Goal: Transaction & Acquisition: Purchase product/service

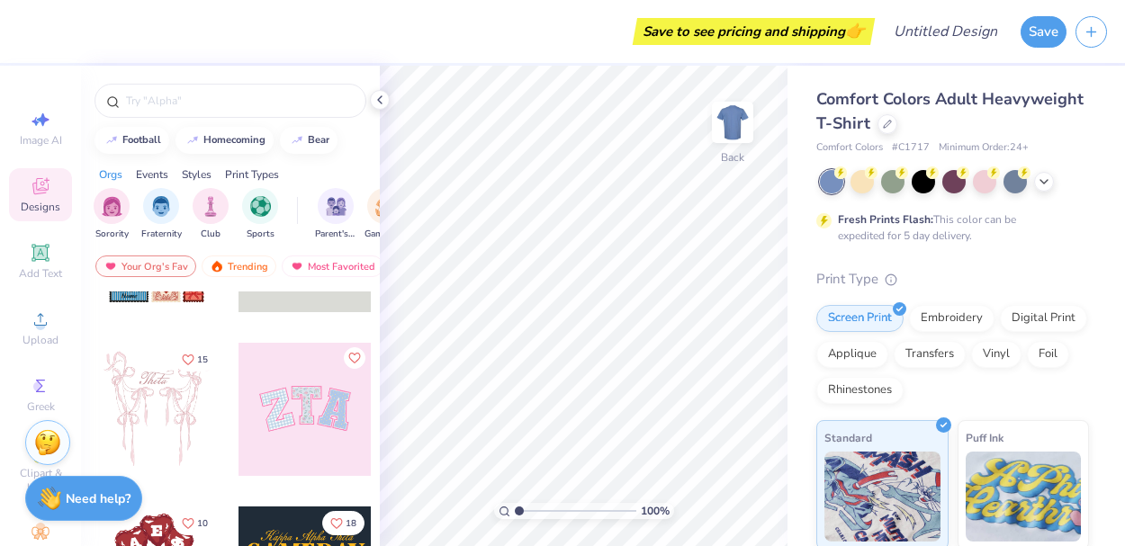
scroll to position [113, 0]
click at [738, 120] on img at bounding box center [733, 122] width 72 height 72
click at [738, 120] on img at bounding box center [733, 122] width 36 height 36
click at [924, 184] on div at bounding box center [923, 179] width 23 height 23
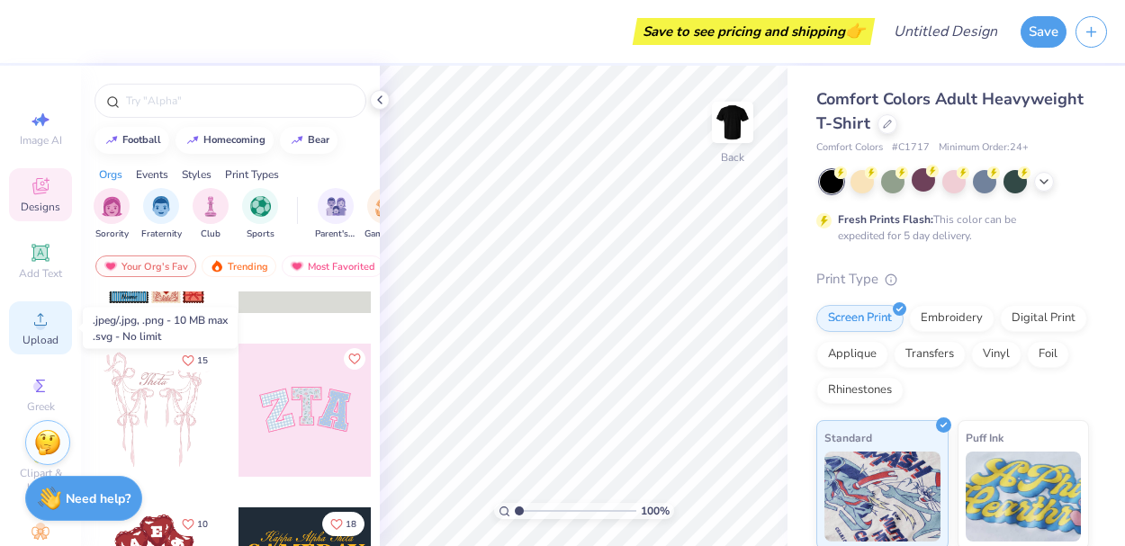
click at [37, 324] on circle at bounding box center [40, 325] width 10 height 10
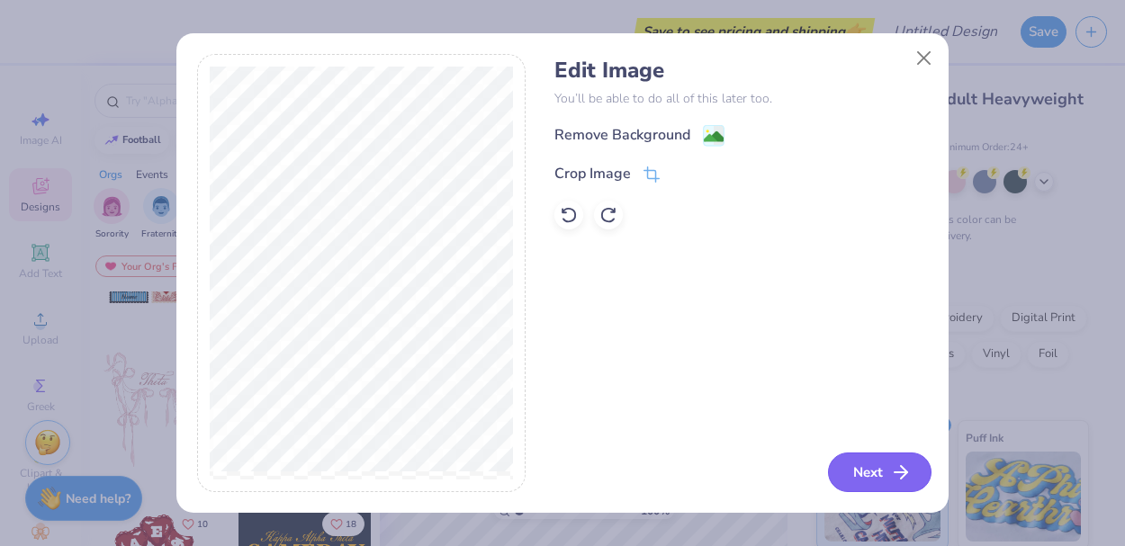
click at [877, 472] on button "Next" at bounding box center [880, 473] width 104 height 40
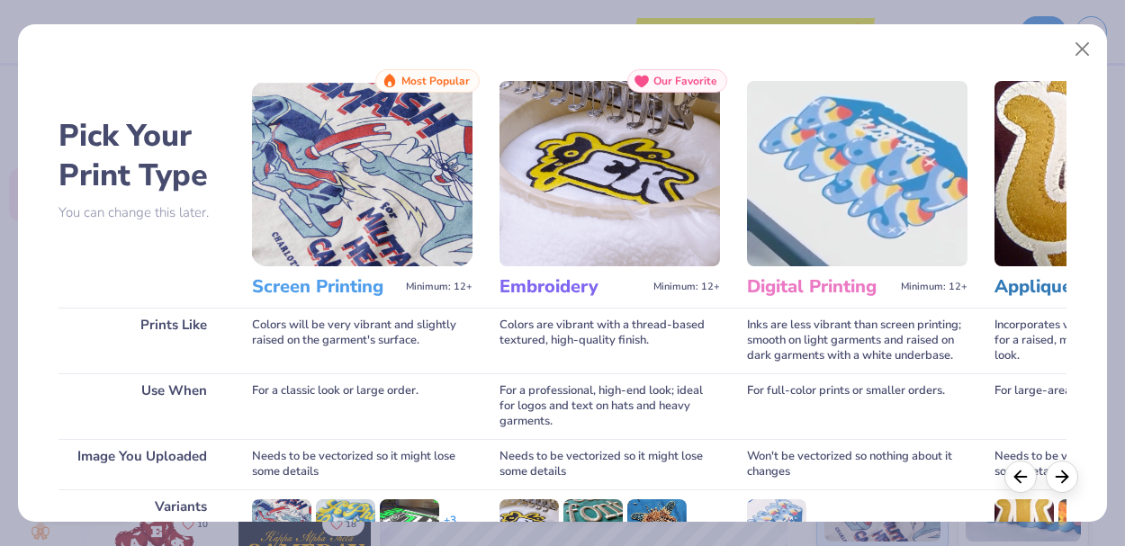
scroll to position [261, 0]
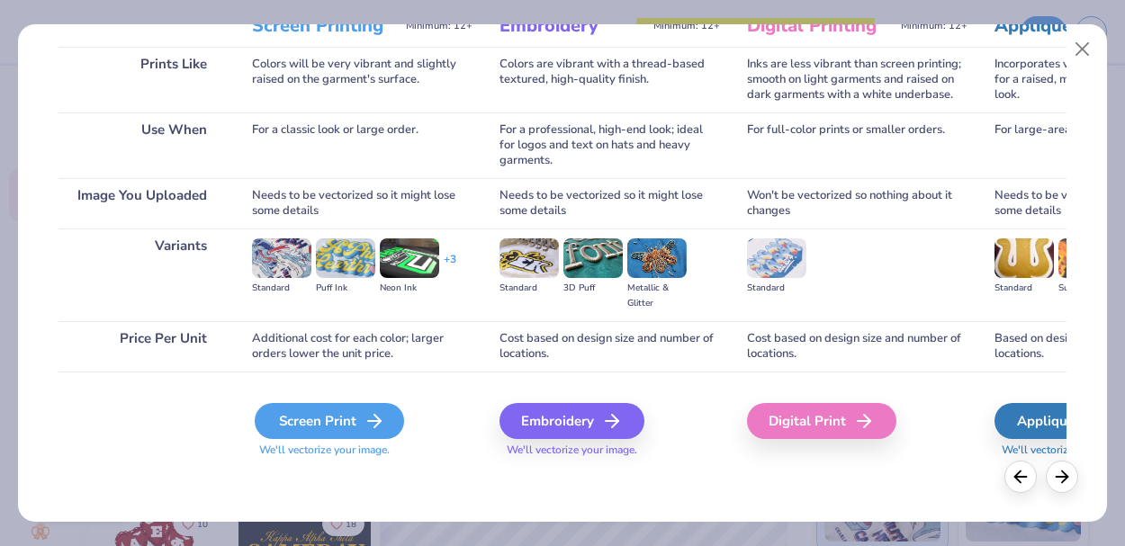
click at [351, 422] on div "Screen Print" at bounding box center [329, 421] width 149 height 36
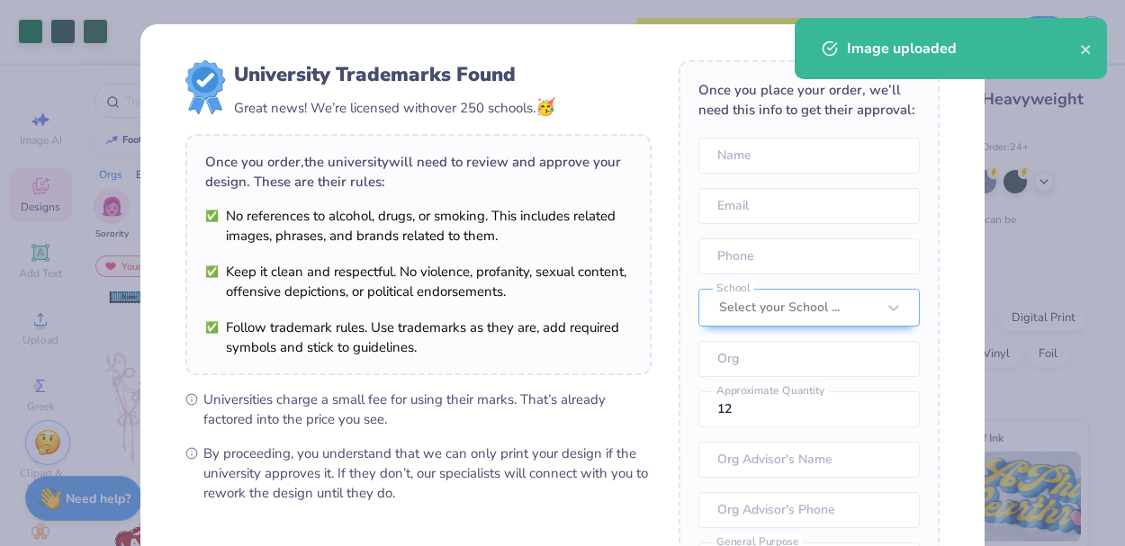
click at [562, 199] on body "Art colors Save to see pricing and shipping 👉 Design Title Save Image AI Design…" at bounding box center [562, 273] width 1125 height 546
type input "2.24"
click at [1101, 45] on div "Image uploaded" at bounding box center [951, 48] width 312 height 61
click at [1095, 45] on div "Image uploaded" at bounding box center [951, 48] width 312 height 61
click at [1085, 51] on icon "close" at bounding box center [1085, 49] width 9 height 9
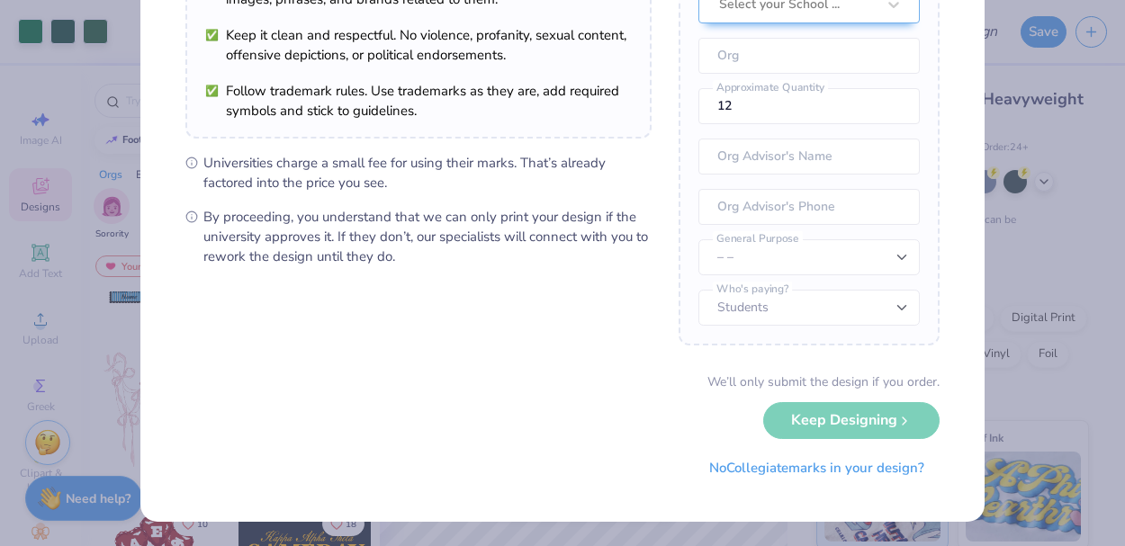
scroll to position [0, 0]
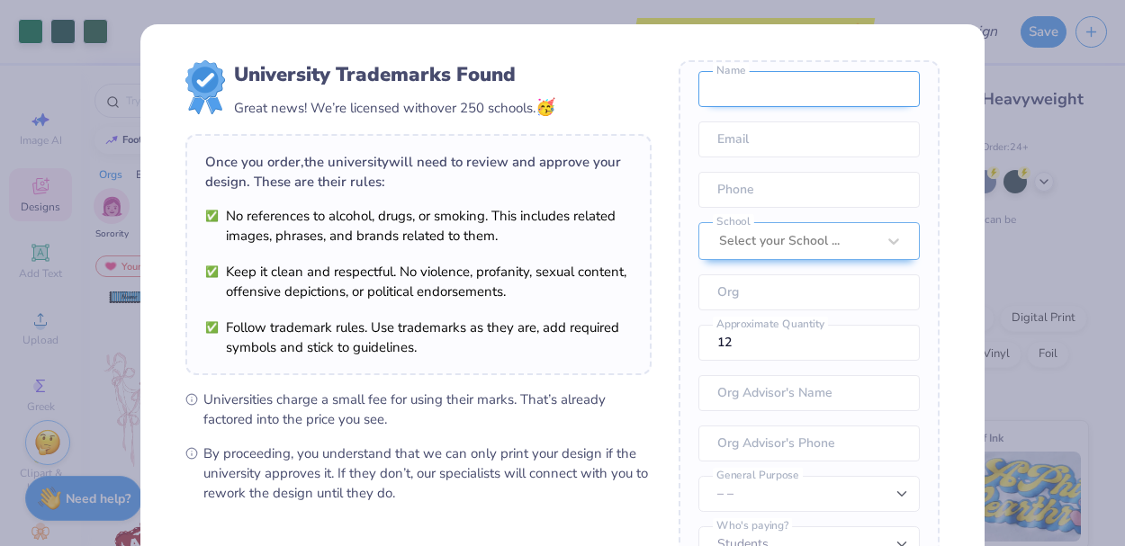
click at [752, 90] on input "text" at bounding box center [809, 89] width 221 height 36
type input "[PERSON_NAME]"
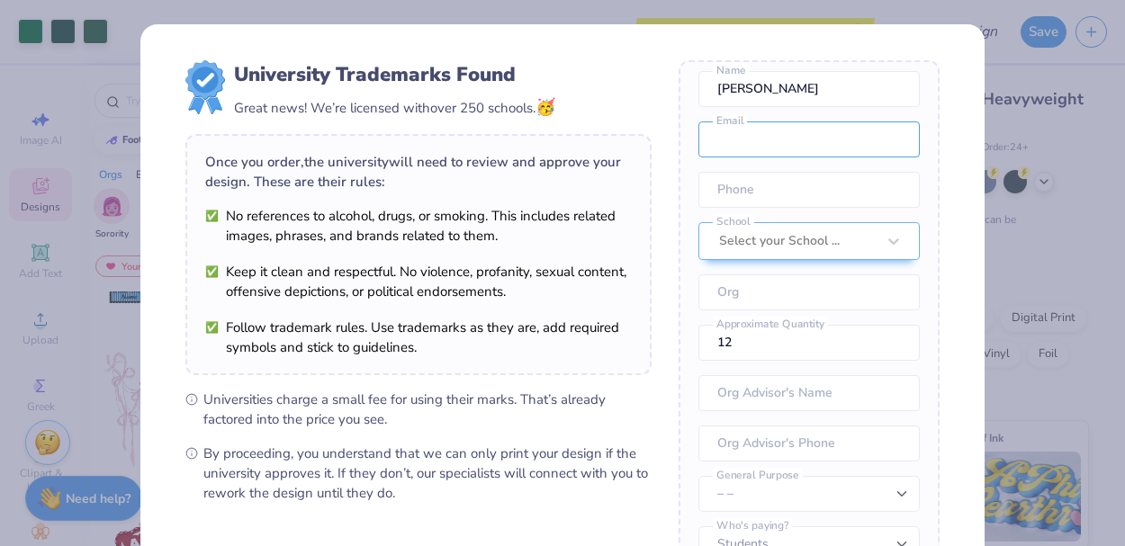
type input "[EMAIL_ADDRESS][DOMAIN_NAME]"
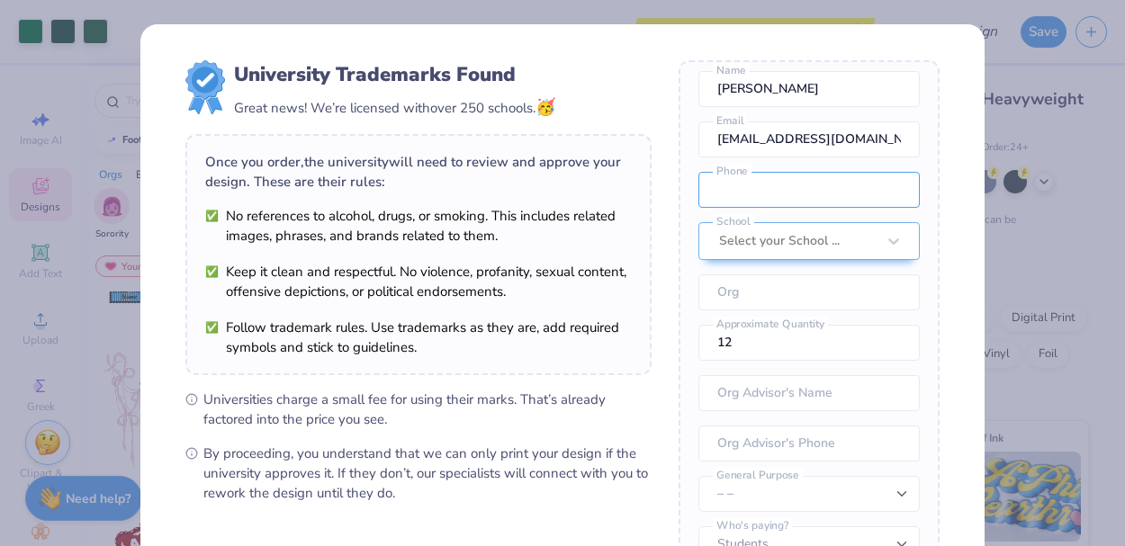
type input "[PHONE_NUMBER]"
click at [791, 247] on div at bounding box center [797, 241] width 157 height 23
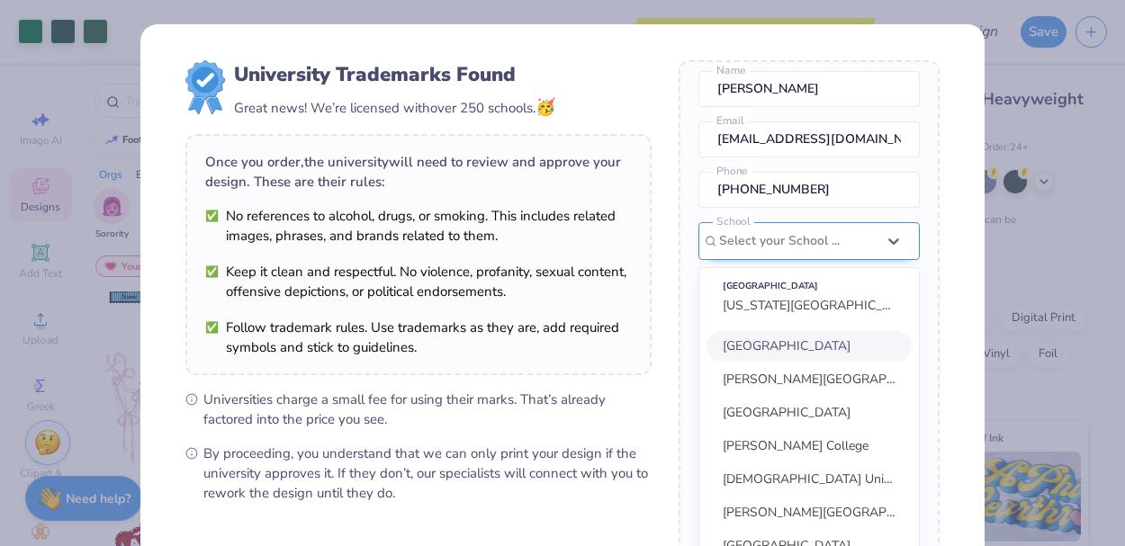
scroll to position [34, 0]
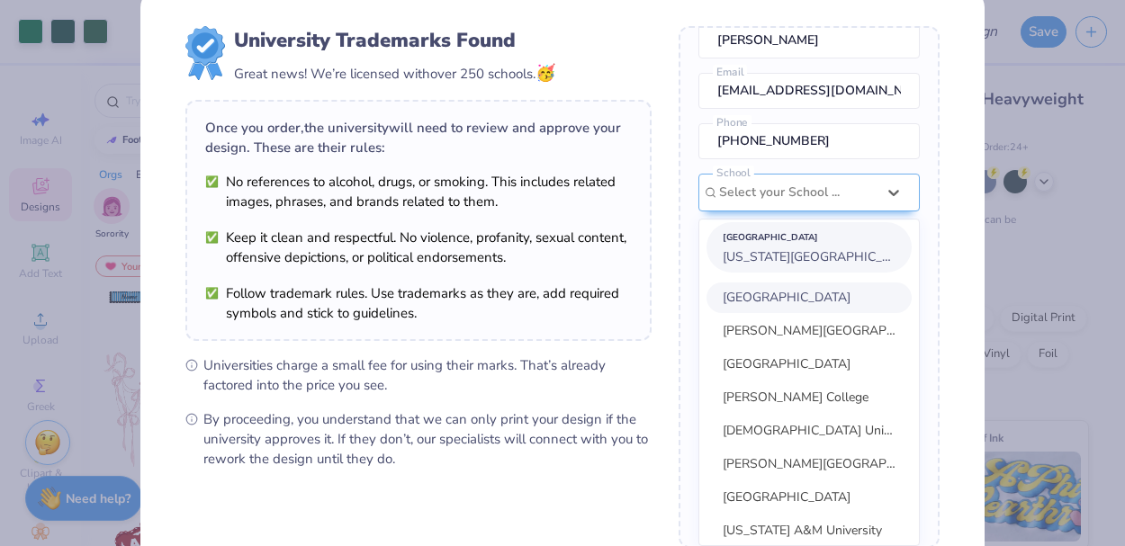
click at [790, 259] on span "[US_STATE][GEOGRAPHIC_DATA]" at bounding box center [820, 256] width 195 height 17
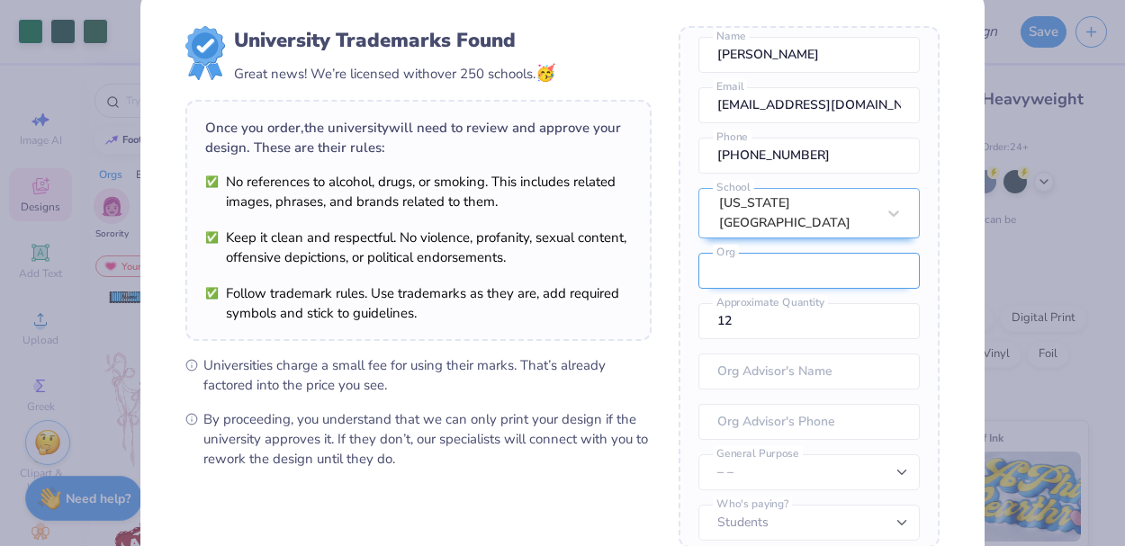
click at [789, 262] on input "text" at bounding box center [809, 271] width 221 height 36
type input "[US_STATE] University Consulting Fellows"
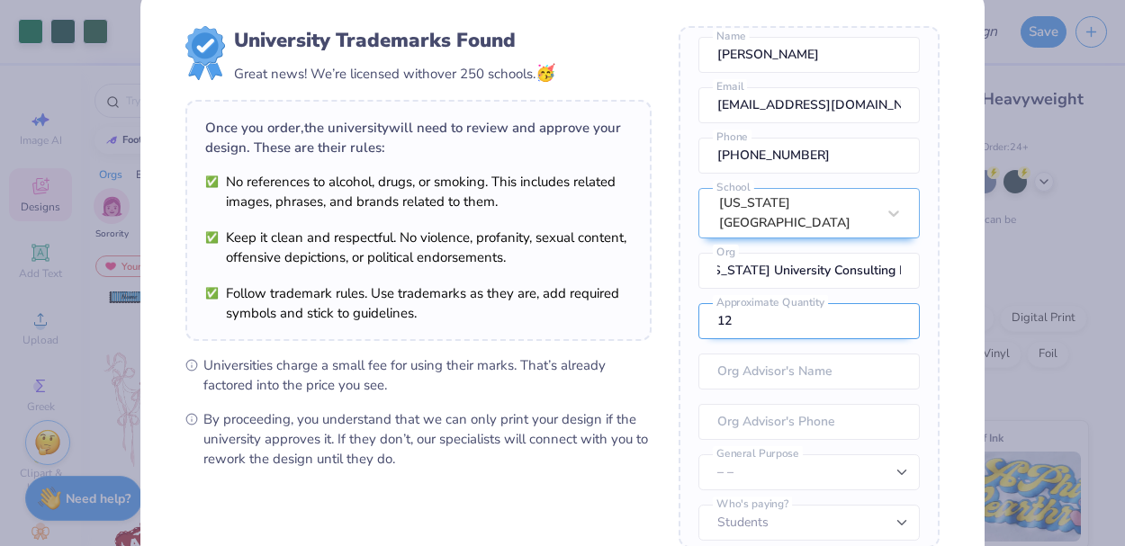
click at [772, 311] on input "12" at bounding box center [809, 321] width 221 height 36
type input "1"
type input "25"
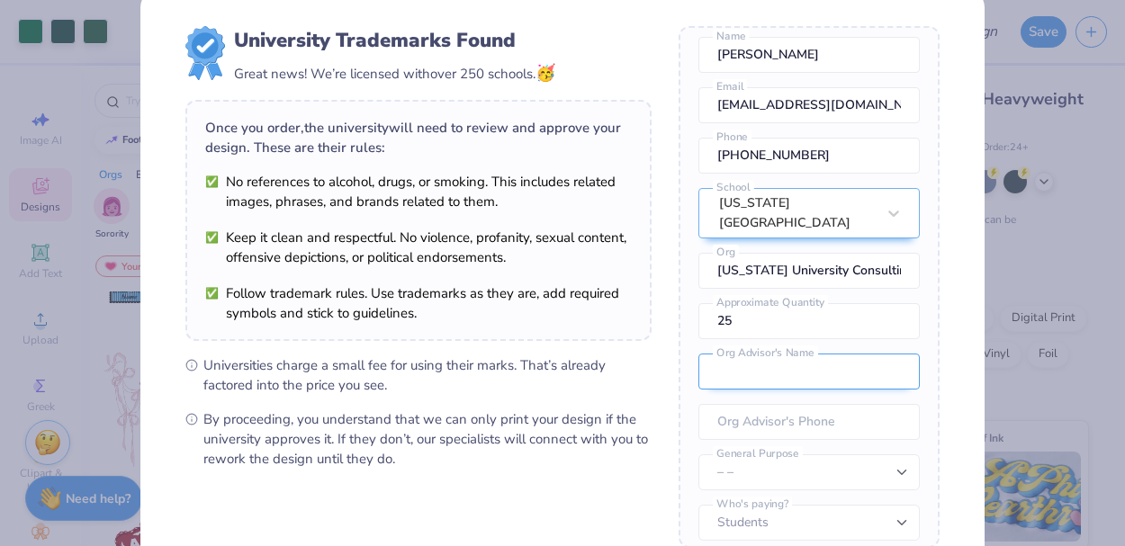
click at [775, 356] on input "text" at bounding box center [809, 372] width 221 height 36
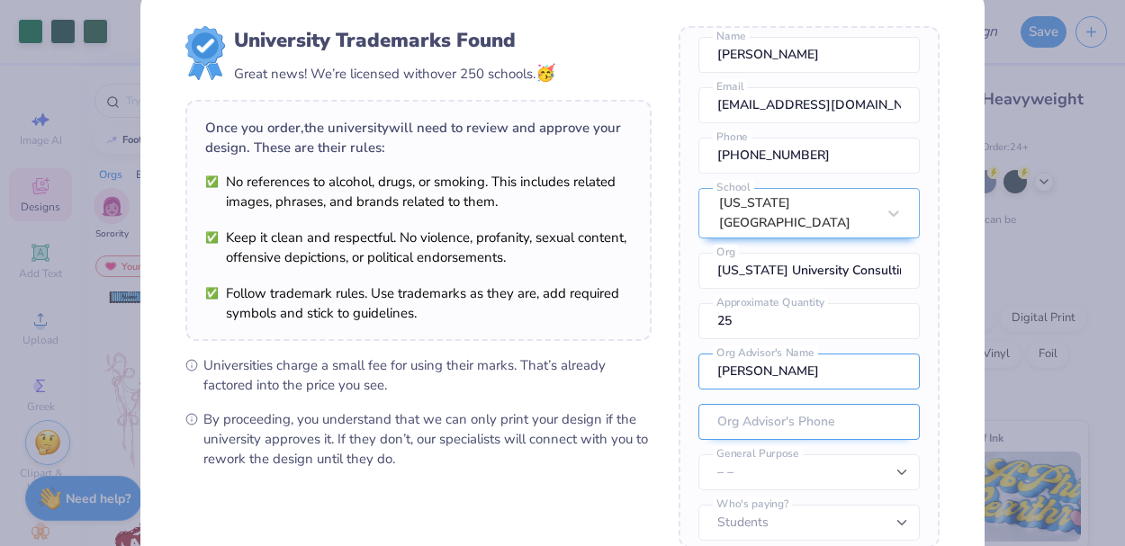
type input "[PERSON_NAME]"
click at [773, 411] on input "tel" at bounding box center [809, 422] width 221 height 36
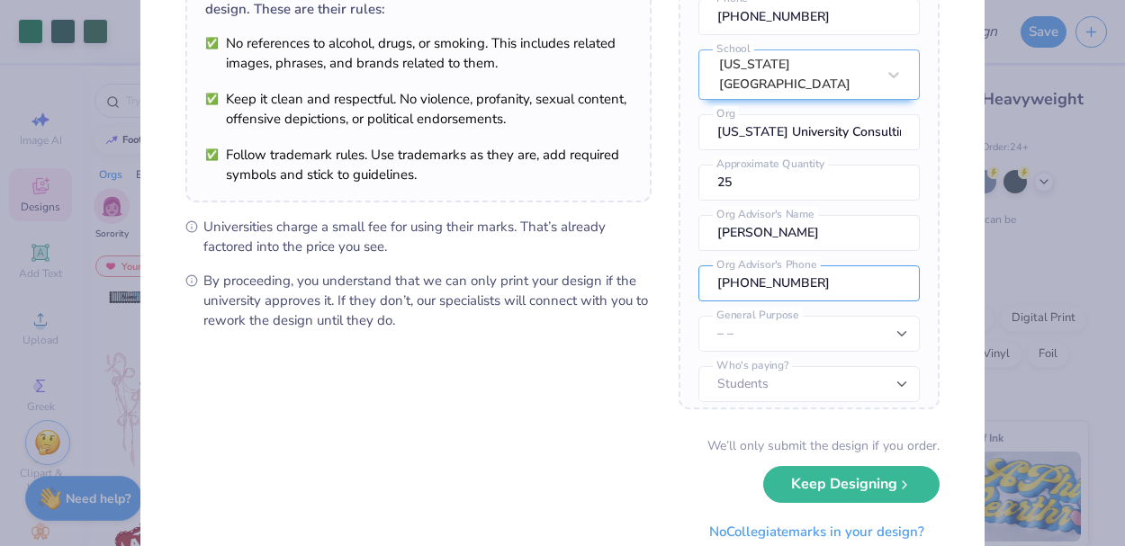
scroll to position [191, 0]
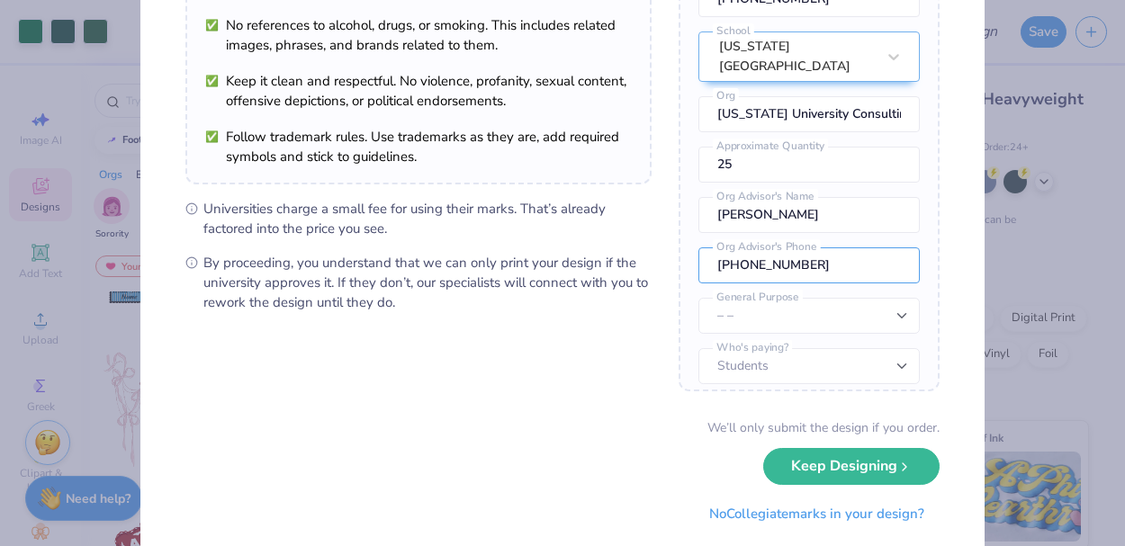
type input "[PHONE_NUMBER]"
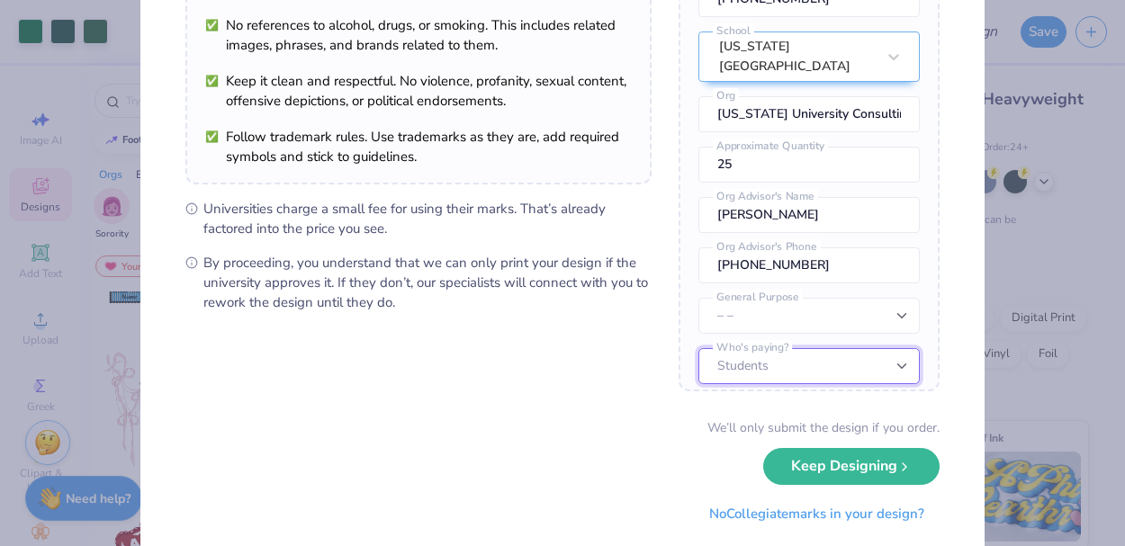
click at [819, 348] on select "Students University" at bounding box center [809, 366] width 221 height 36
click at [699, 348] on select "Students University" at bounding box center [809, 366] width 221 height 36
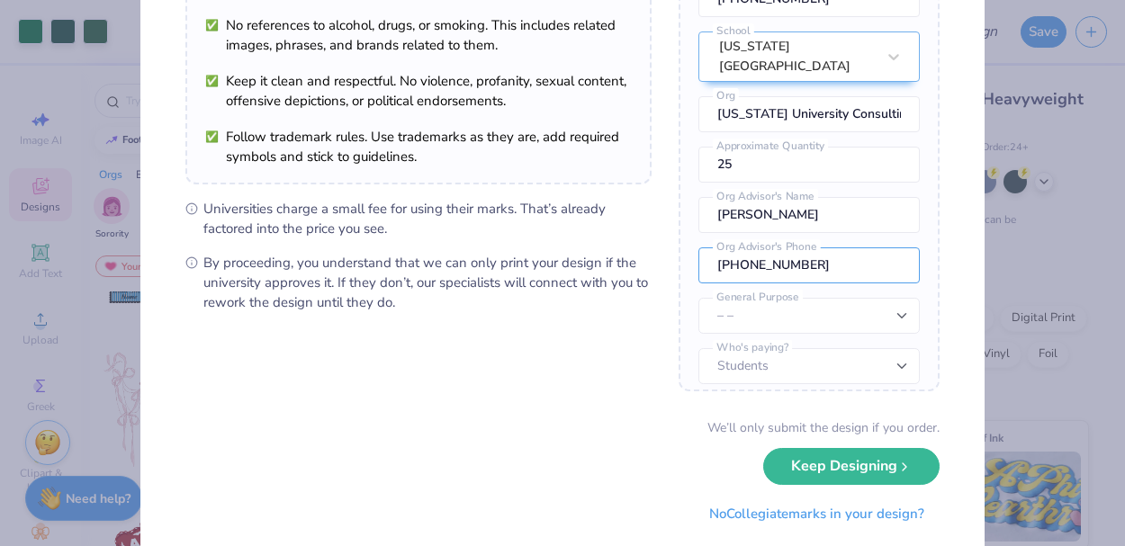
drag, startPoint x: 832, startPoint y: 253, endPoint x: 677, endPoint y: 250, distance: 154.9
click at [676, 251] on form "University Trademarks Found Great news! We’re licensed with over 250 schools. 🥳…" at bounding box center [562, 200] width 754 height 663
drag, startPoint x: 811, startPoint y: 188, endPoint x: 643, endPoint y: 212, distance: 170.0
click at [643, 212] on form "University Trademarks Found Great news! We’re licensed with over 250 schools. 🥳…" at bounding box center [562, 200] width 754 height 663
drag, startPoint x: 807, startPoint y: 207, endPoint x: 595, endPoint y: 201, distance: 211.7
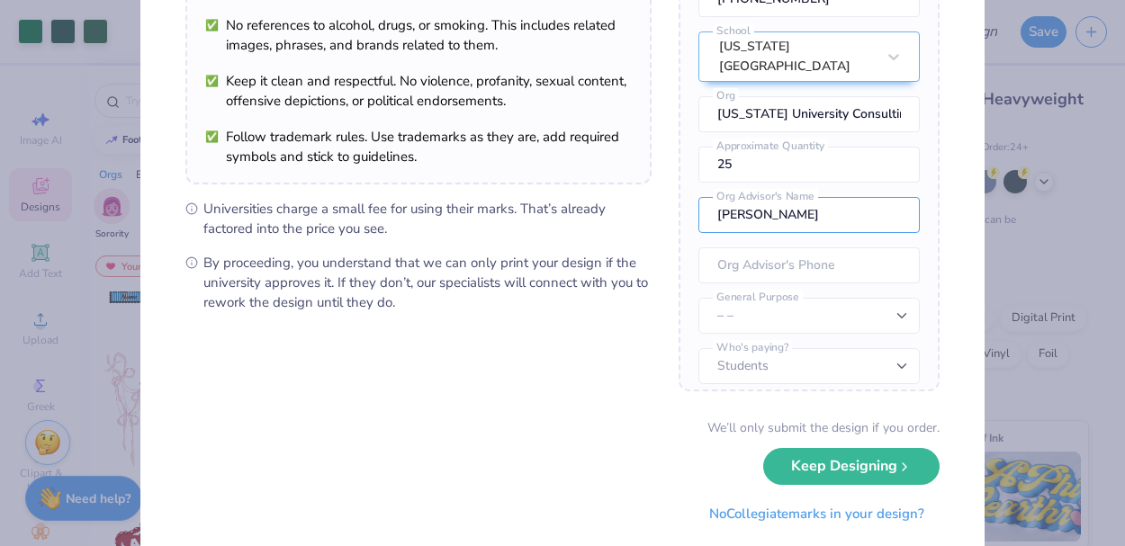
click at [595, 201] on form "University Trademarks Found Great news! We’re licensed with over 250 schools. 🥳…" at bounding box center [562, 200] width 754 height 663
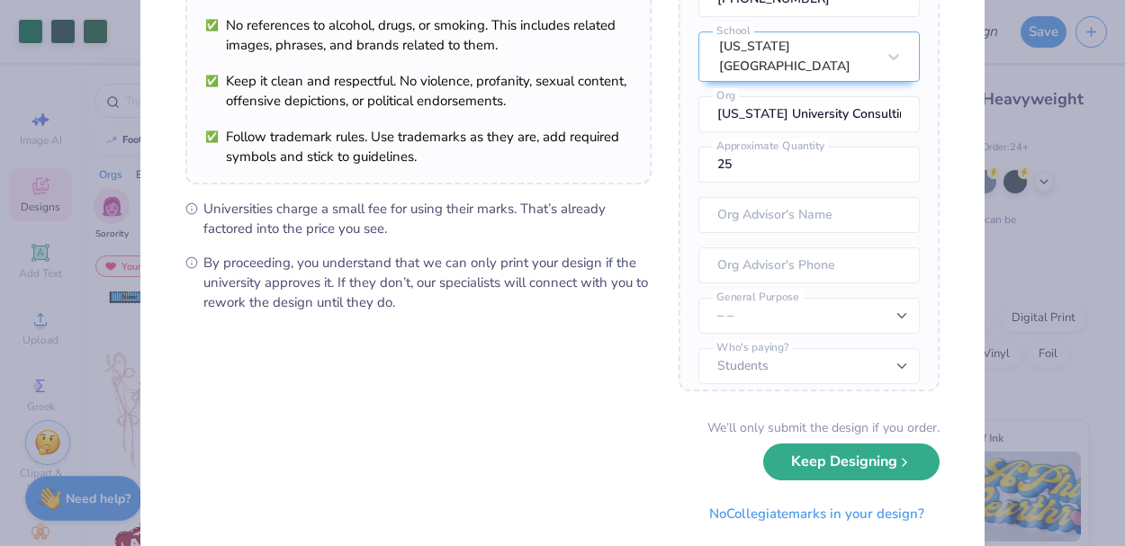
click at [867, 463] on button "Keep Designing" at bounding box center [851, 462] width 176 height 37
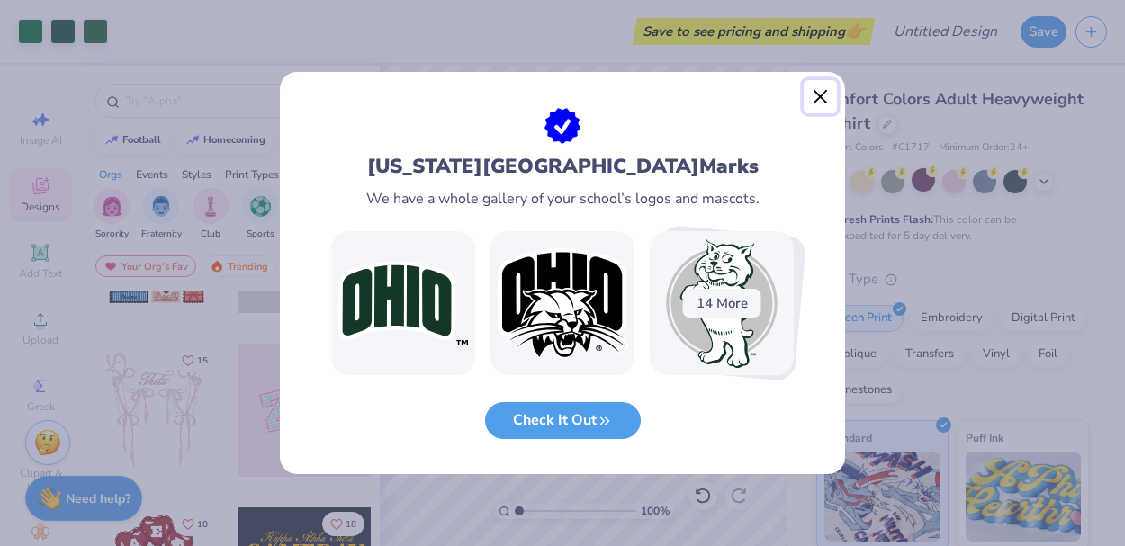
click at [824, 99] on button "Close" at bounding box center [821, 97] width 34 height 34
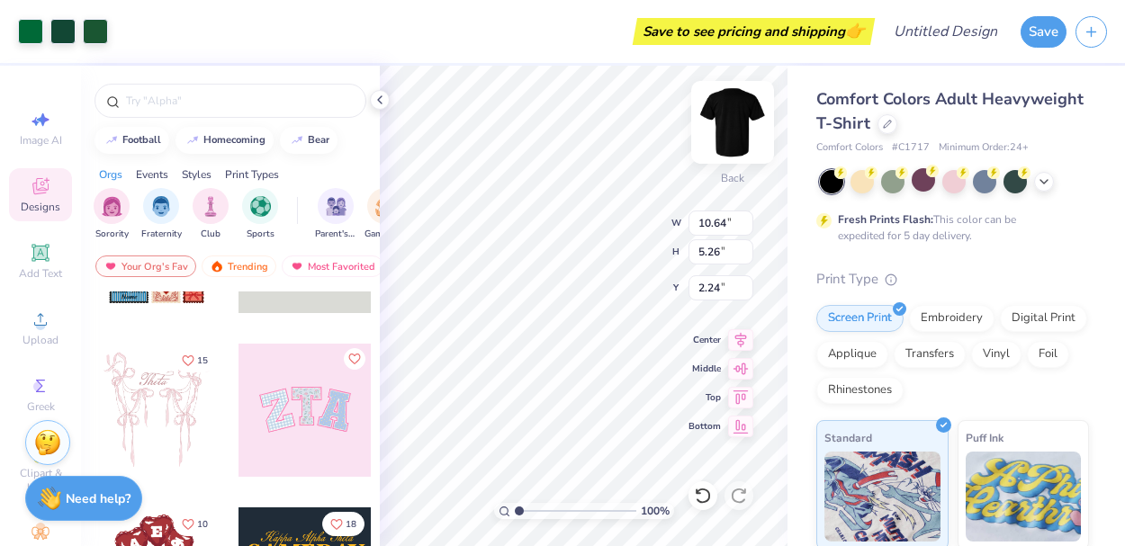
click at [736, 125] on img at bounding box center [733, 122] width 72 height 72
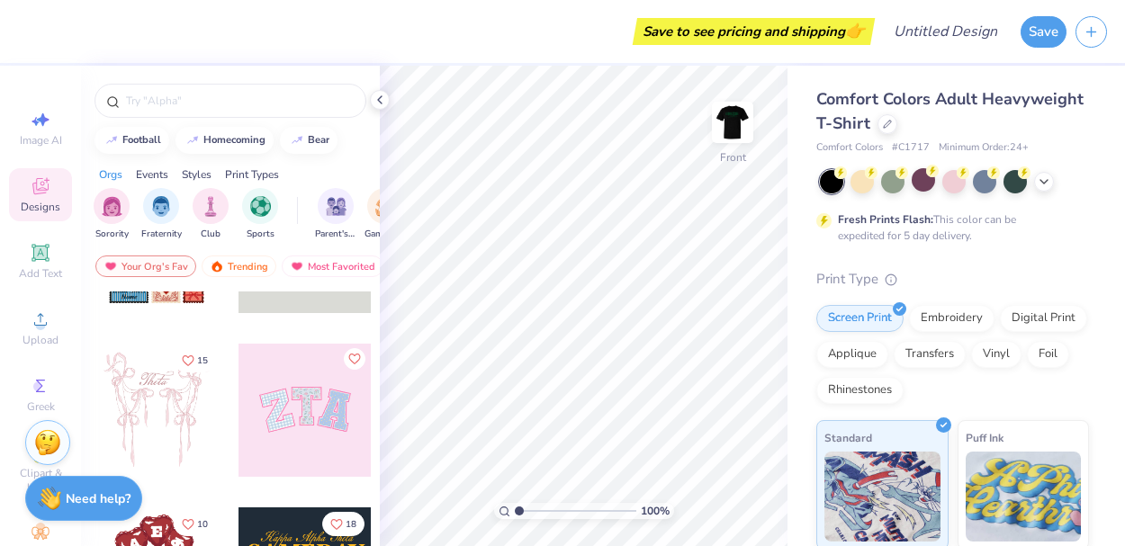
click at [736, 125] on img at bounding box center [733, 122] width 36 height 36
click at [737, 123] on img at bounding box center [733, 122] width 72 height 72
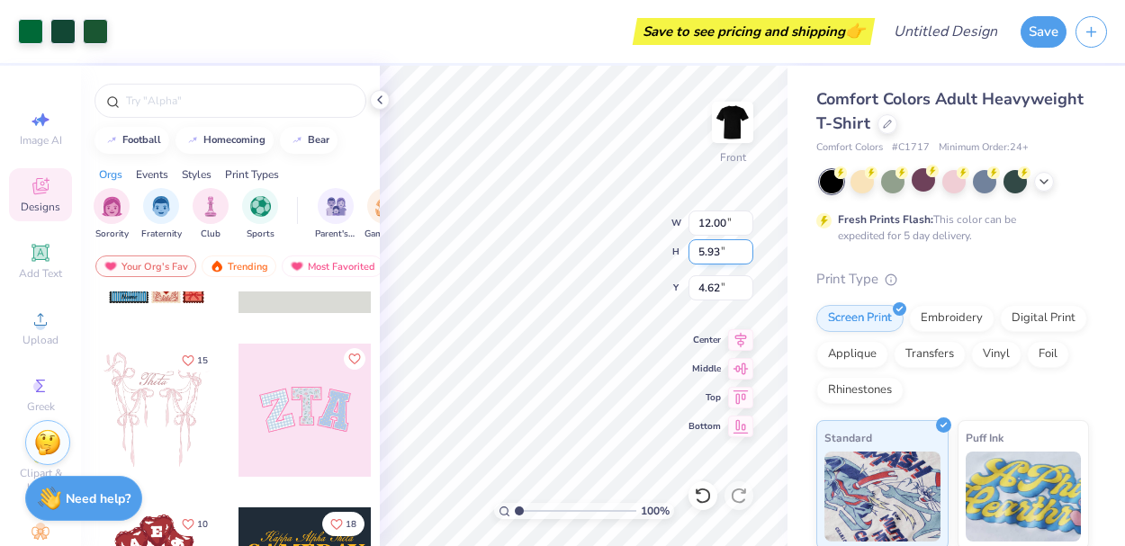
type input "12.00"
type input "5.93"
type input "13.12"
type input "6.48"
type input "4.06"
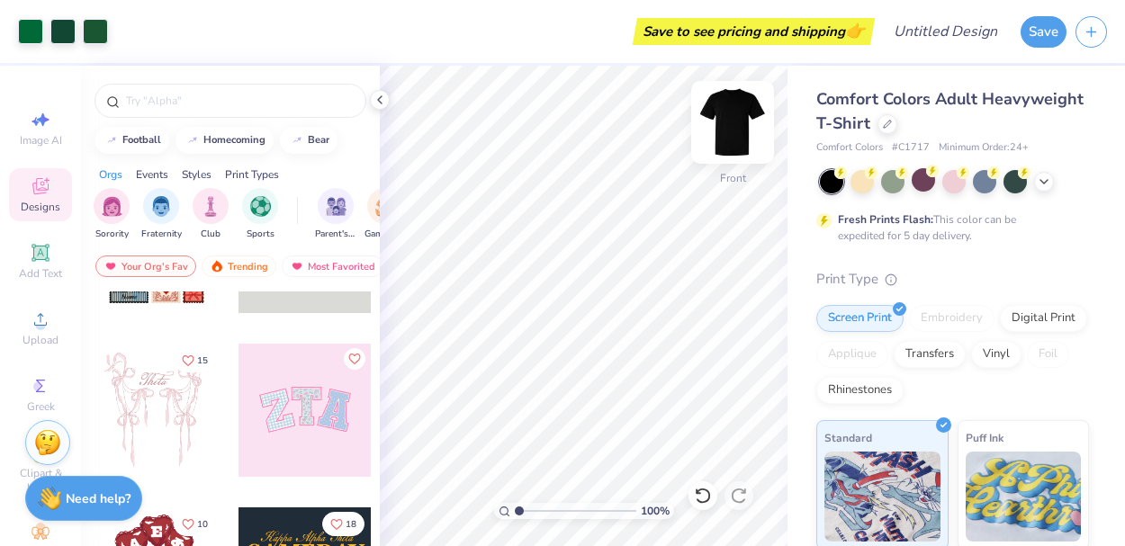
click at [727, 136] on img at bounding box center [733, 122] width 72 height 72
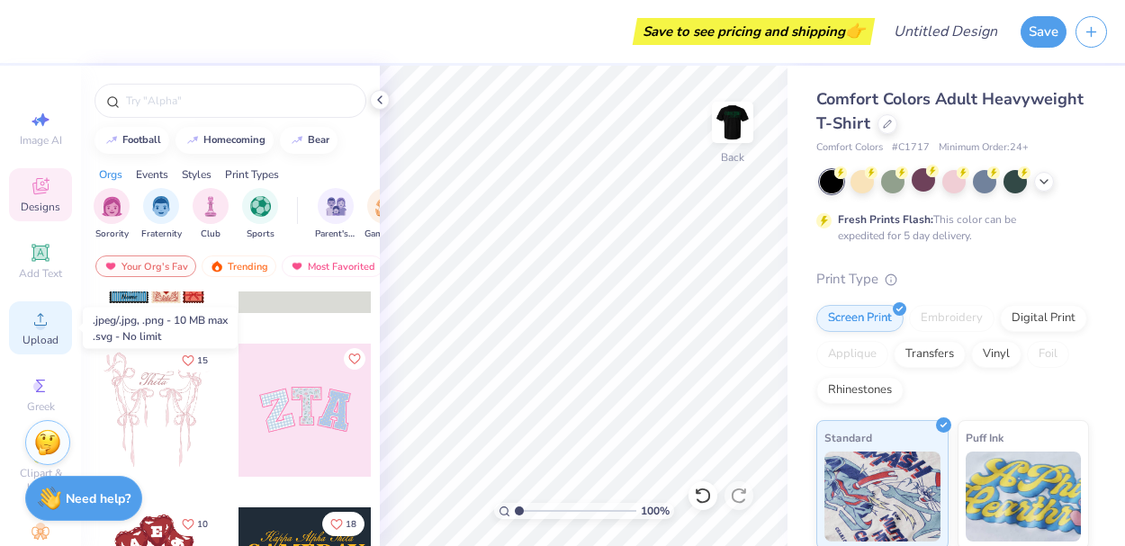
click at [34, 328] on icon at bounding box center [41, 320] width 22 height 22
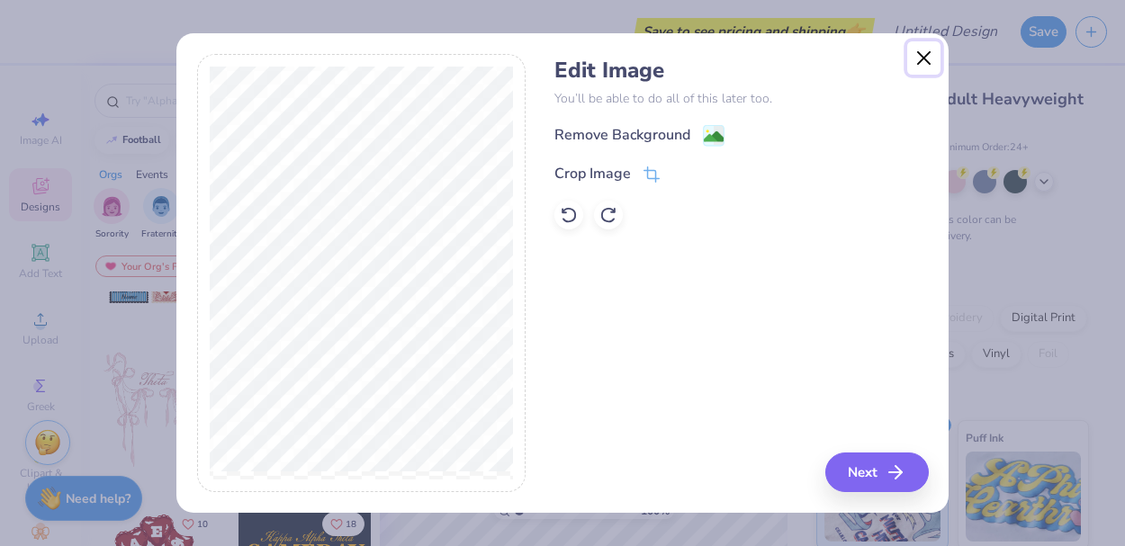
click at [918, 63] on button "Close" at bounding box center [924, 58] width 34 height 34
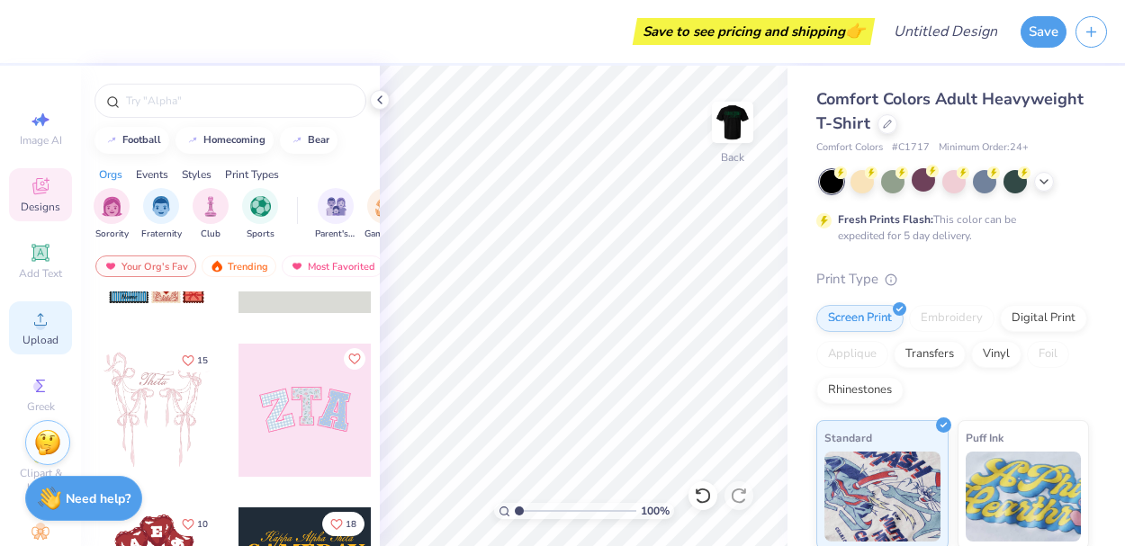
click at [48, 310] on icon at bounding box center [41, 320] width 22 height 22
click at [57, 332] on div "Upload" at bounding box center [40, 328] width 63 height 53
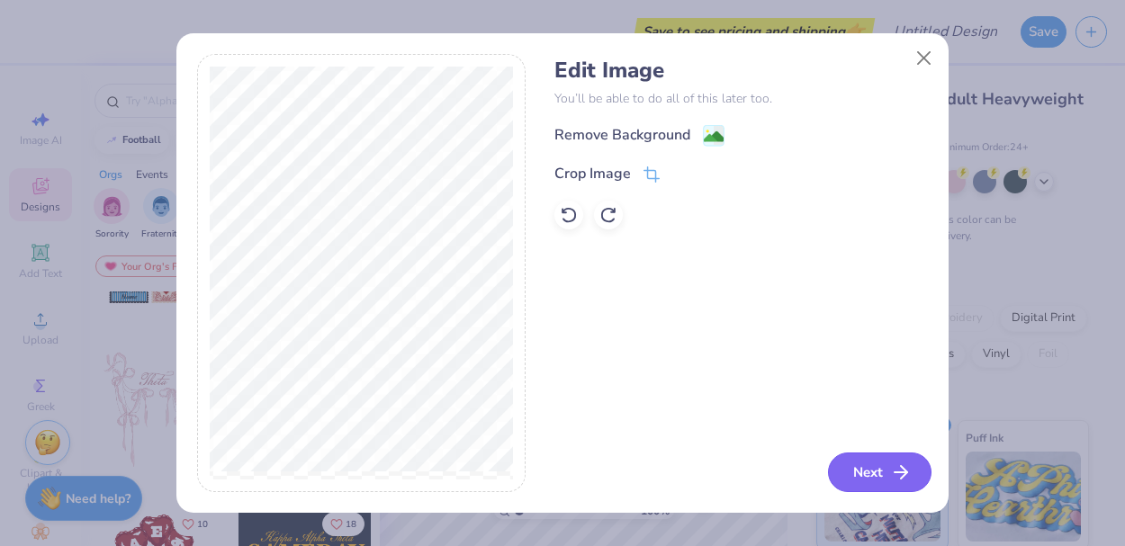
click at [890, 467] on icon "button" at bounding box center [901, 473] width 22 height 22
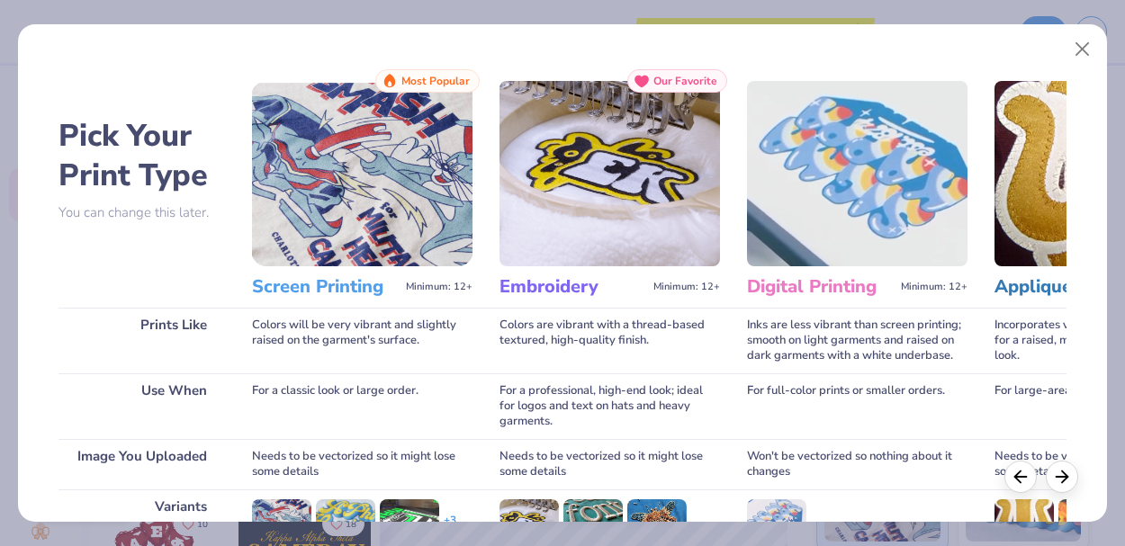
scroll to position [261, 0]
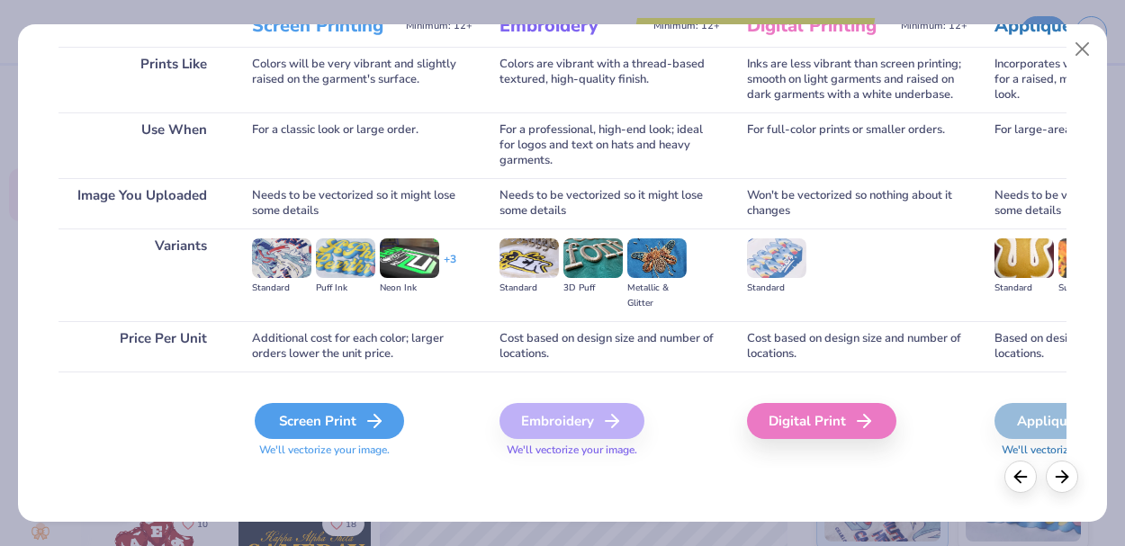
click at [319, 430] on div "Screen Print" at bounding box center [329, 421] width 149 height 36
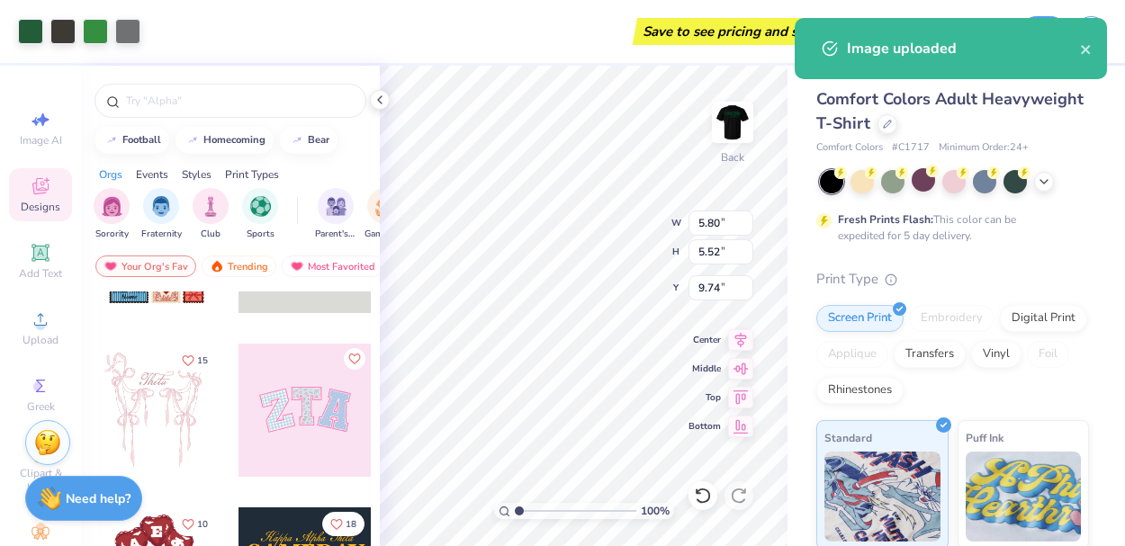
type input "3.17"
type input "3.01"
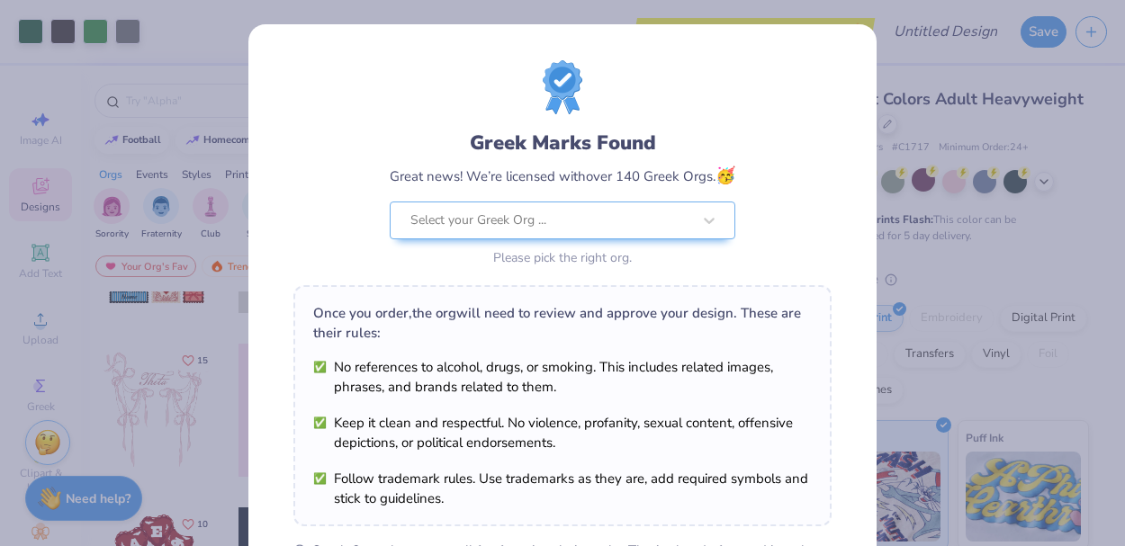
click at [628, 196] on body "Art colors Save to see pricing and shipping 👉 Design Title Save Image AI Design…" at bounding box center [562, 273] width 1125 height 546
type input "3.00"
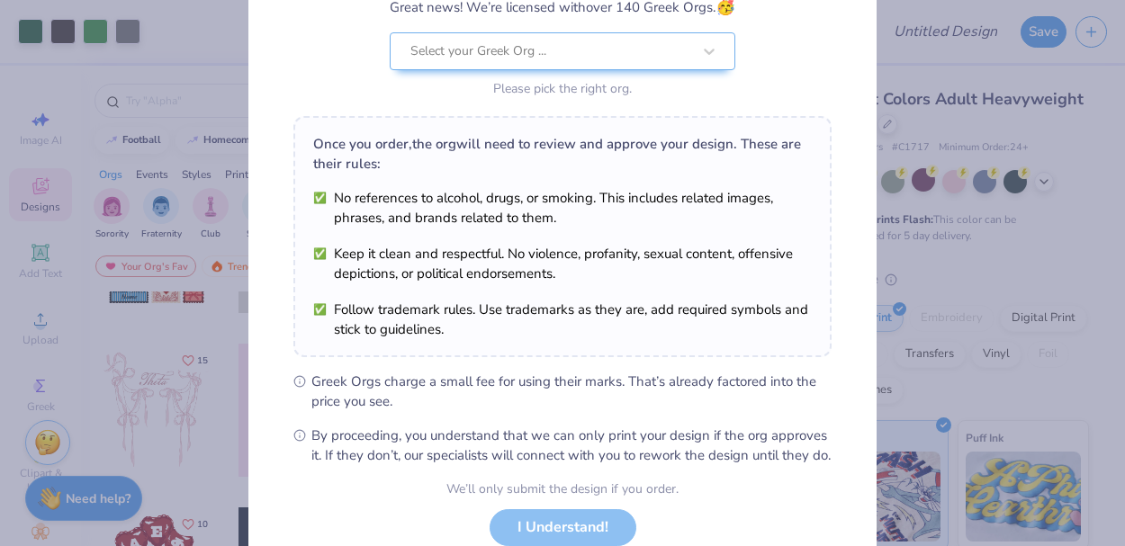
scroll to position [296, 0]
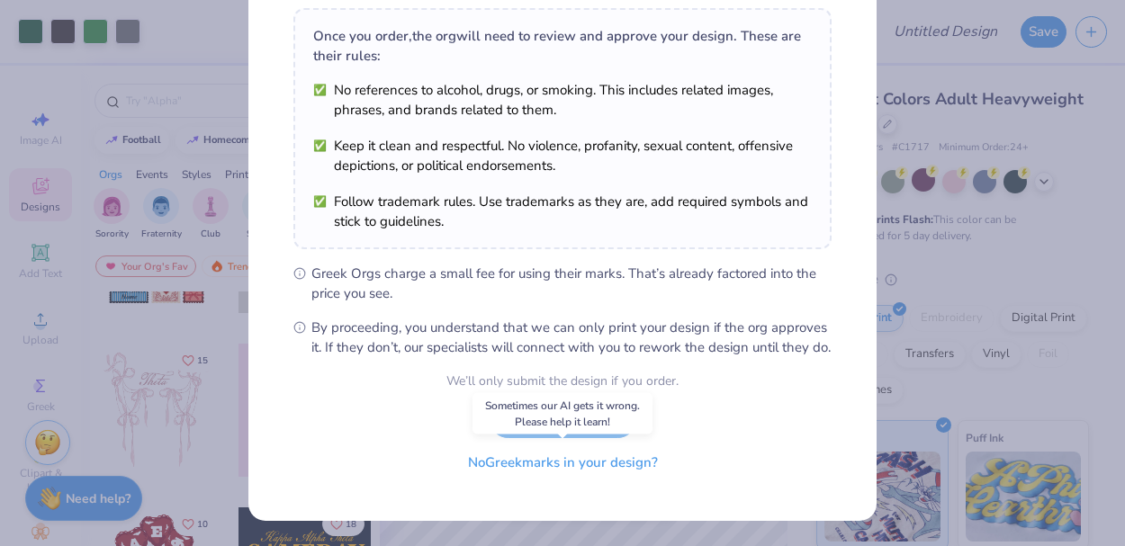
click at [577, 467] on button "No Greek marks in your design?" at bounding box center [563, 463] width 221 height 37
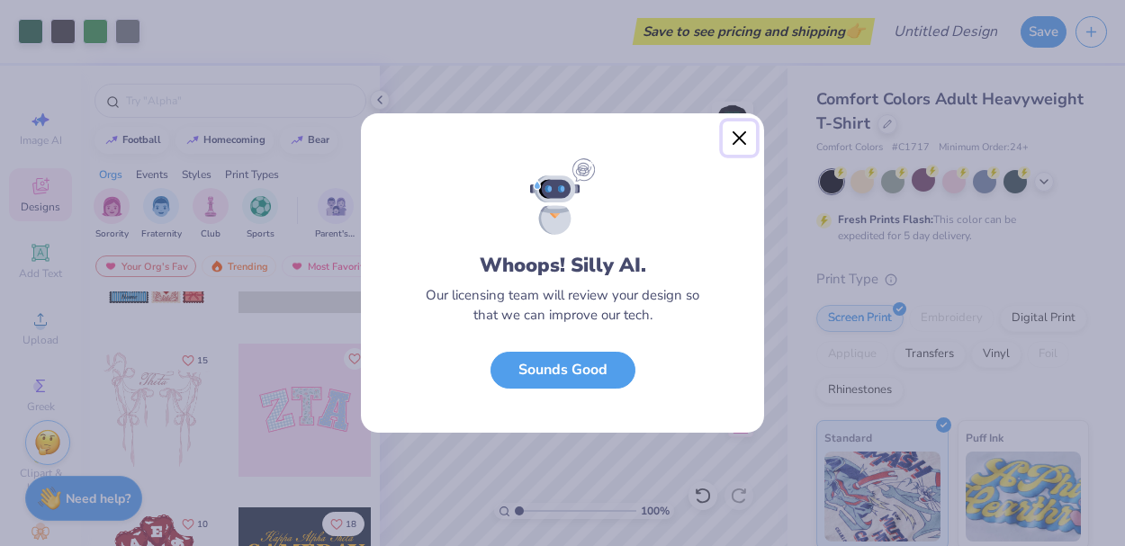
click at [739, 140] on button "Close" at bounding box center [740, 139] width 34 height 34
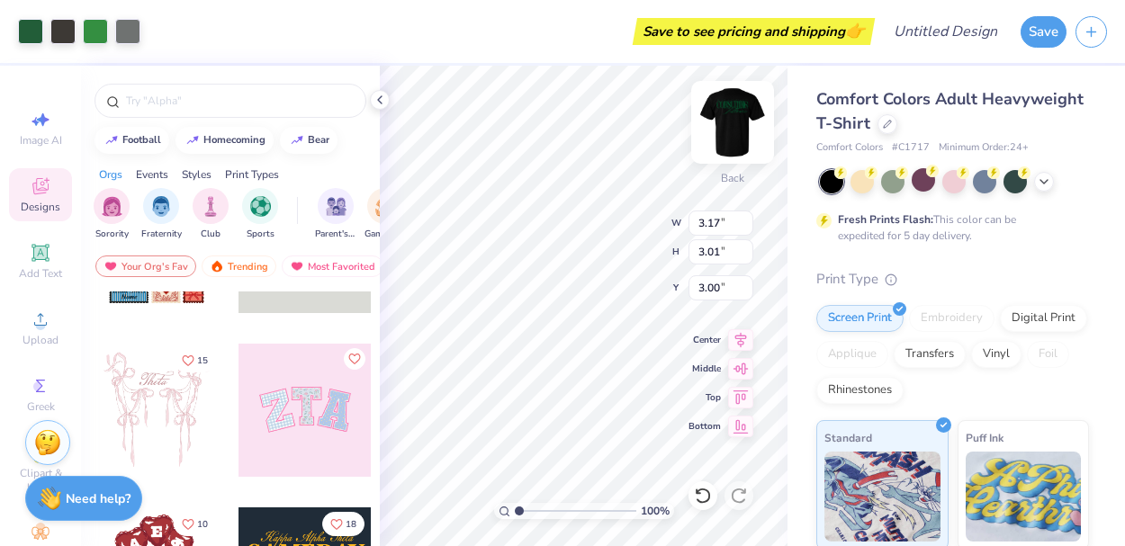
type input "4.14"
type input "3.94"
type input "3.21"
type input "3.05"
click at [789, 95] on div "Comfort Colors Adult Heavyweight T-Shirt Comfort Colors # C1717 Minimum Order: …" at bounding box center [957, 447] width 338 height 762
